Goal: Transaction & Acquisition: Purchase product/service

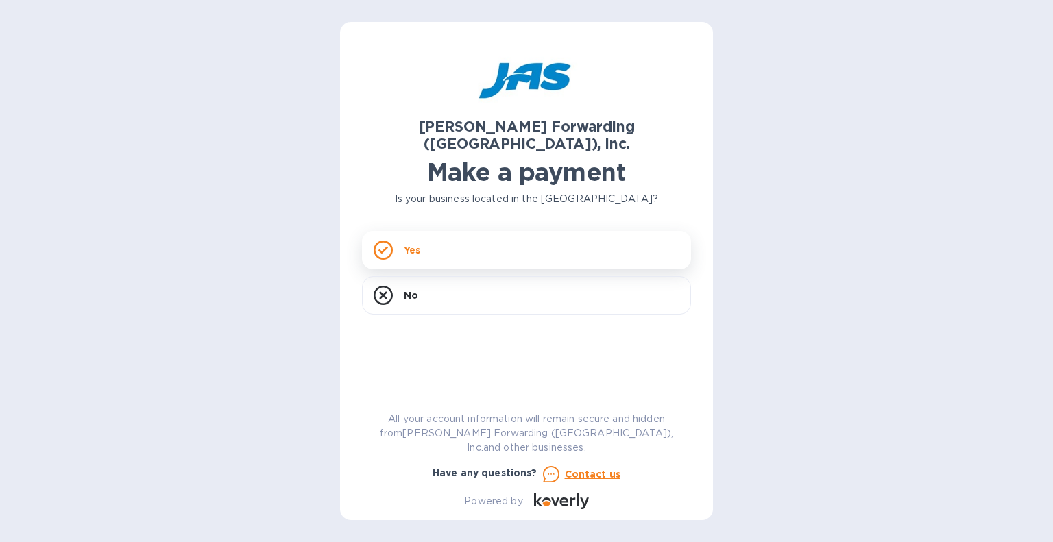
click at [440, 237] on div "Yes" at bounding box center [526, 250] width 329 height 38
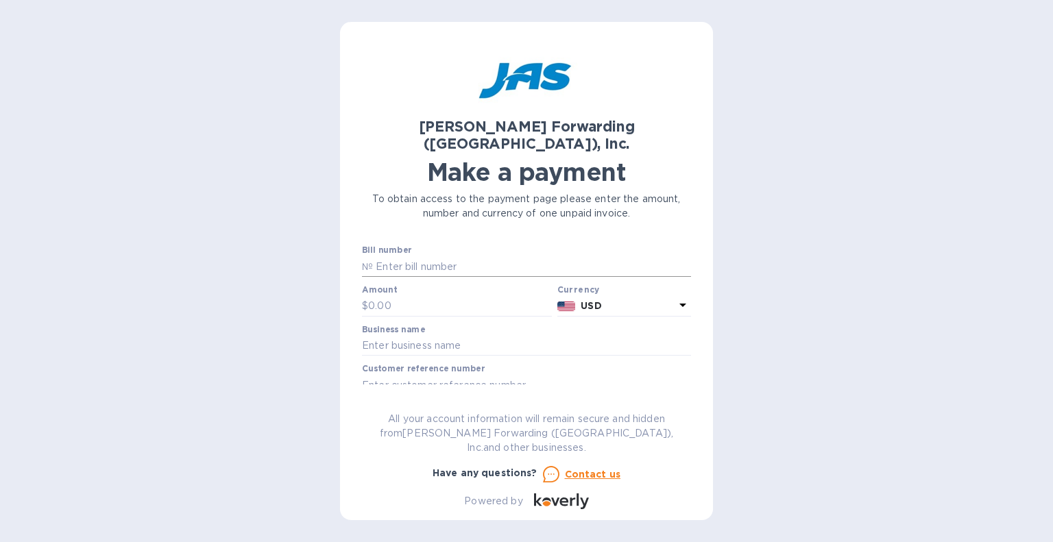
click at [414, 256] on input "text" at bounding box center [532, 266] width 318 height 21
type input "BOS503396289"
type input "5,919.00"
click at [432, 336] on input "text" at bounding box center [526, 346] width 329 height 21
type input "IDP Americas, Inc"
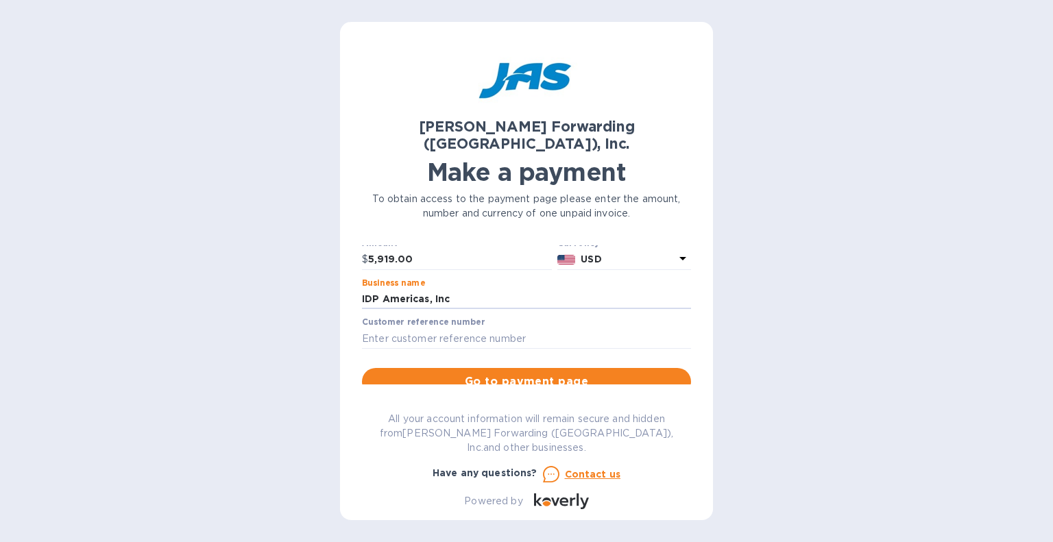
scroll to position [69, 0]
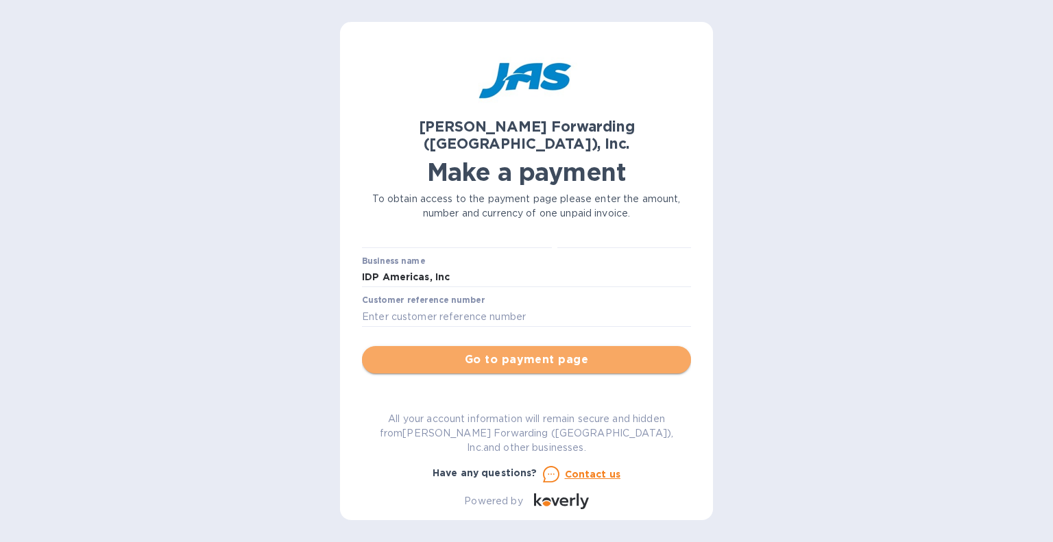
click at [526, 352] on span "Go to payment page" at bounding box center [526, 360] width 307 height 16
